Goal: Information Seeking & Learning: Find specific fact

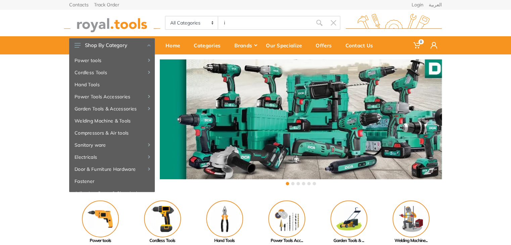
type input "i"
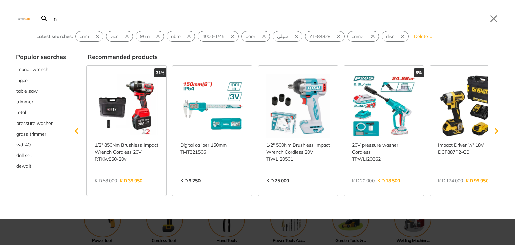
type input "n"
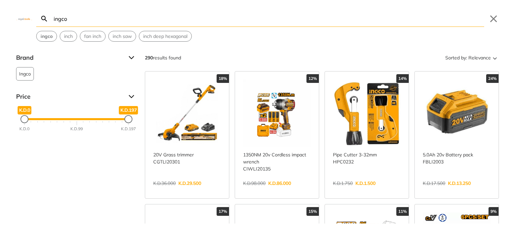
type input "ingco"
click at [279, 190] on link "View more →" at bounding box center [277, 190] width 68 height 0
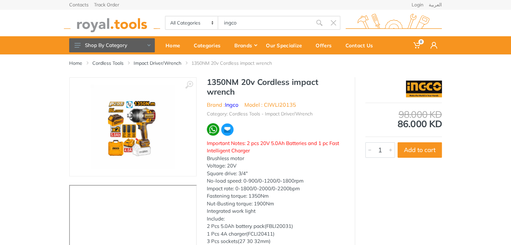
click at [424, 91] on img at bounding box center [424, 89] width 36 height 17
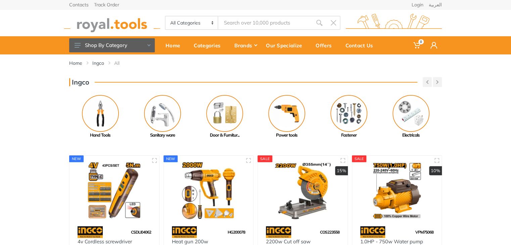
drag, startPoint x: 515, startPoint y: 76, endPoint x: 513, endPoint y: 112, distance: 36.3
click at [510, 113] on html "0" at bounding box center [255, 122] width 511 height 245
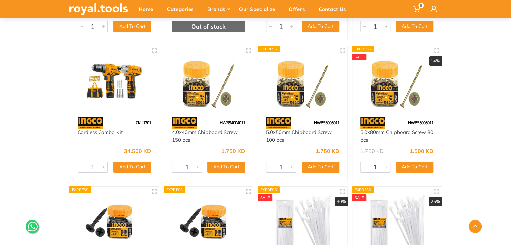
scroll to position [1795, 0]
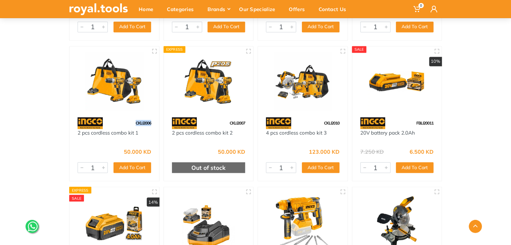
drag, startPoint x: 152, startPoint y: 122, endPoint x: 134, endPoint y: 122, distance: 18.1
click at [134, 122] on div "CKLI2006" at bounding box center [114, 123] width 90 height 12
copy span "CKLI2006"
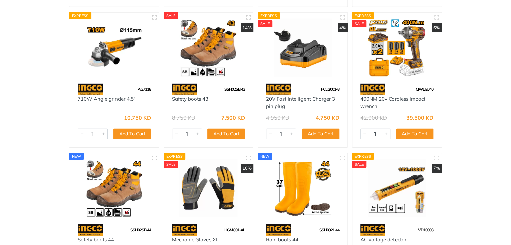
scroll to position [0, 0]
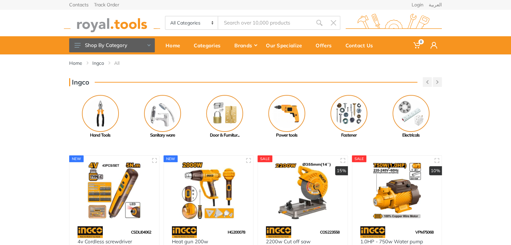
click at [99, 31] on img at bounding box center [112, 23] width 96 height 18
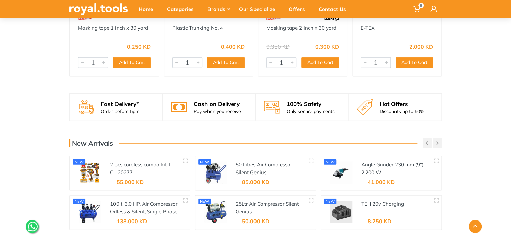
scroll to position [823, 0]
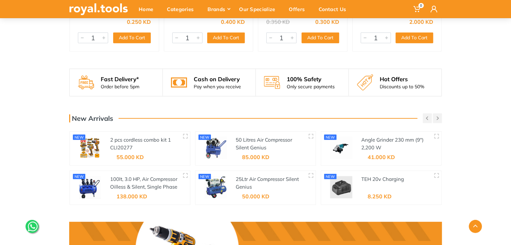
click at [124, 131] on div "2 pcs cordless combo kit 1 CLI20277" at bounding box center [150, 148] width 80 height 34
click at [125, 136] on div "2 pcs cordless combo kit 1 CLI20277" at bounding box center [145, 143] width 70 height 15
click at [125, 137] on link "2 pcs cordless combo kit 1" at bounding box center [140, 140] width 61 height 6
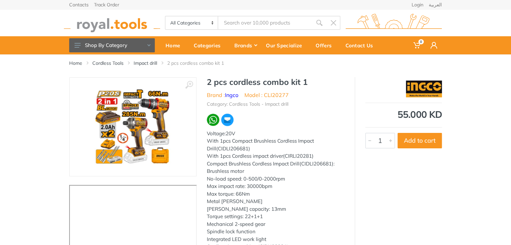
click at [326, 123] on div at bounding box center [276, 119] width 138 height 13
drag, startPoint x: 290, startPoint y: 93, endPoint x: 266, endPoint y: 94, distance: 24.9
click at [266, 94] on ul "Brand : Ingco Model : CLI20277" at bounding box center [276, 95] width 138 height 8
copy li "CLI20277"
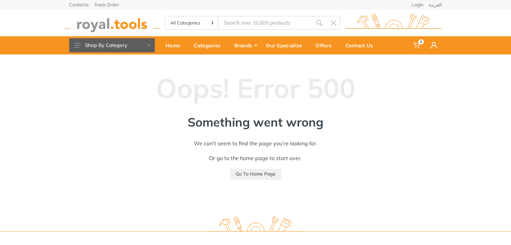
click at [110, 15] on img at bounding box center [112, 23] width 96 height 18
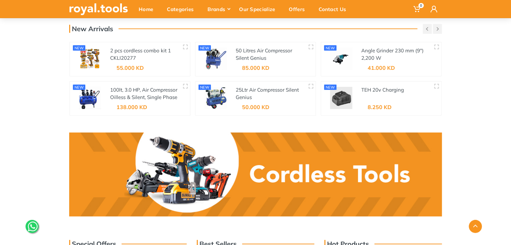
scroll to position [851, 0]
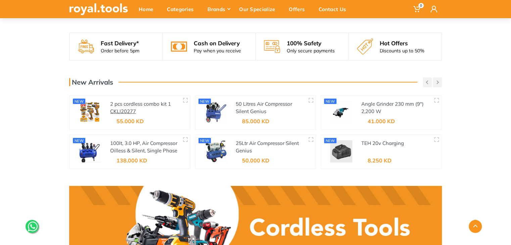
click at [123, 110] on link "CKLI20277" at bounding box center [123, 111] width 26 height 6
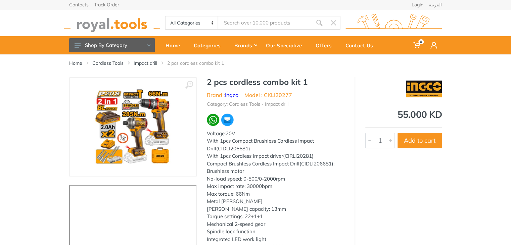
click at [105, 19] on img at bounding box center [112, 23] width 96 height 18
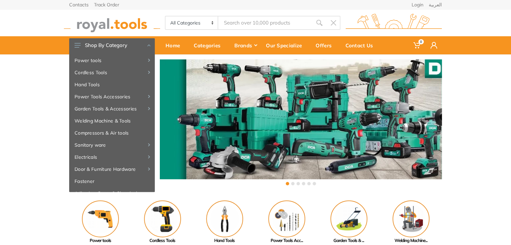
drag, startPoint x: 515, startPoint y: 55, endPoint x: 513, endPoint y: 149, distance: 94.3
click at [510, 149] on html "0" at bounding box center [255, 122] width 511 height 245
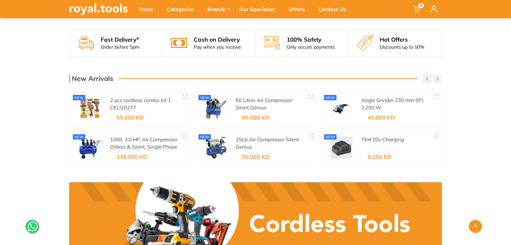
scroll to position [856, 0]
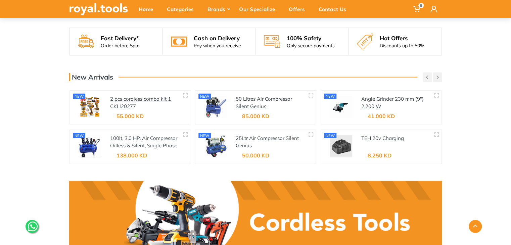
click at [117, 99] on link "2 pcs cordless combo kit 1" at bounding box center [140, 99] width 61 height 6
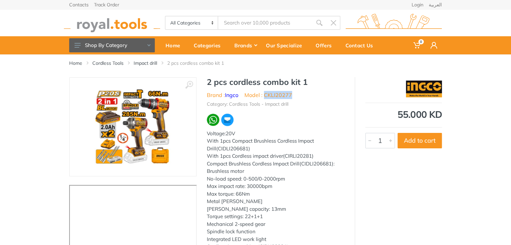
drag, startPoint x: 294, startPoint y: 96, endPoint x: 266, endPoint y: 97, distance: 28.5
click at [266, 97] on ul "Brand : Ingco Model : CKLI20277" at bounding box center [276, 95] width 138 height 8
copy li "CKLI20277"
